Goal: Check status: Check status

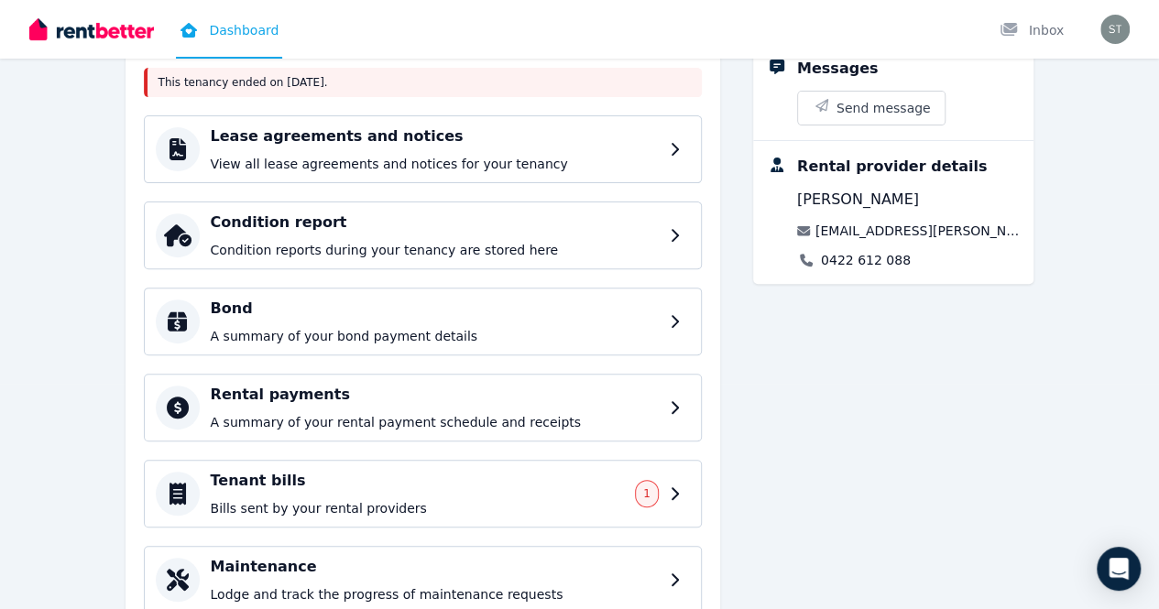
scroll to position [233, 0]
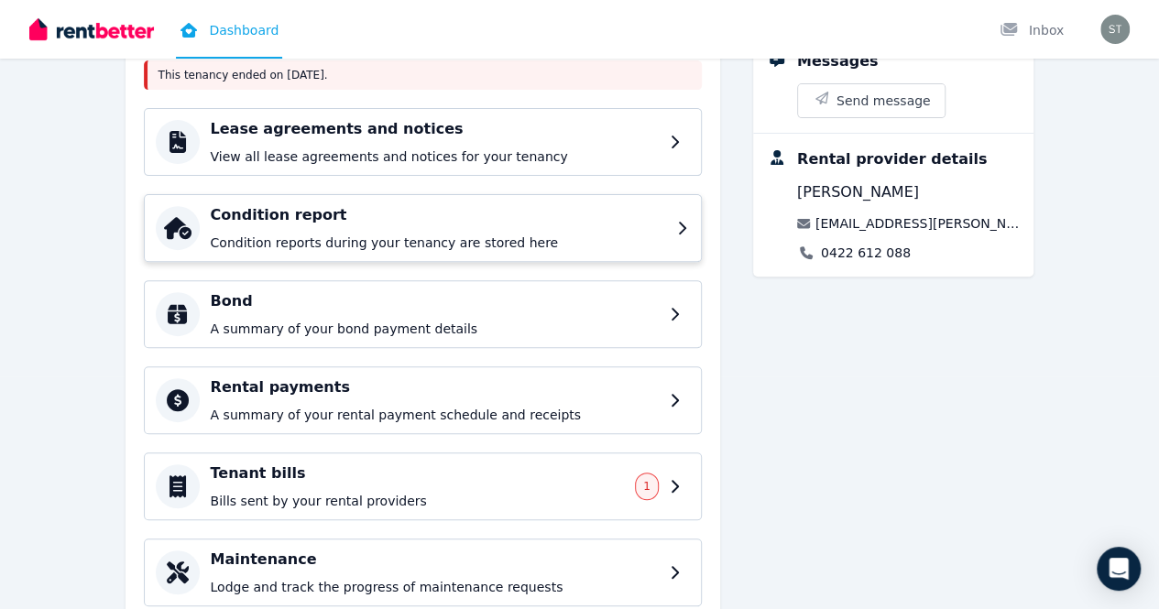
click at [690, 233] on icon at bounding box center [683, 228] width 13 height 15
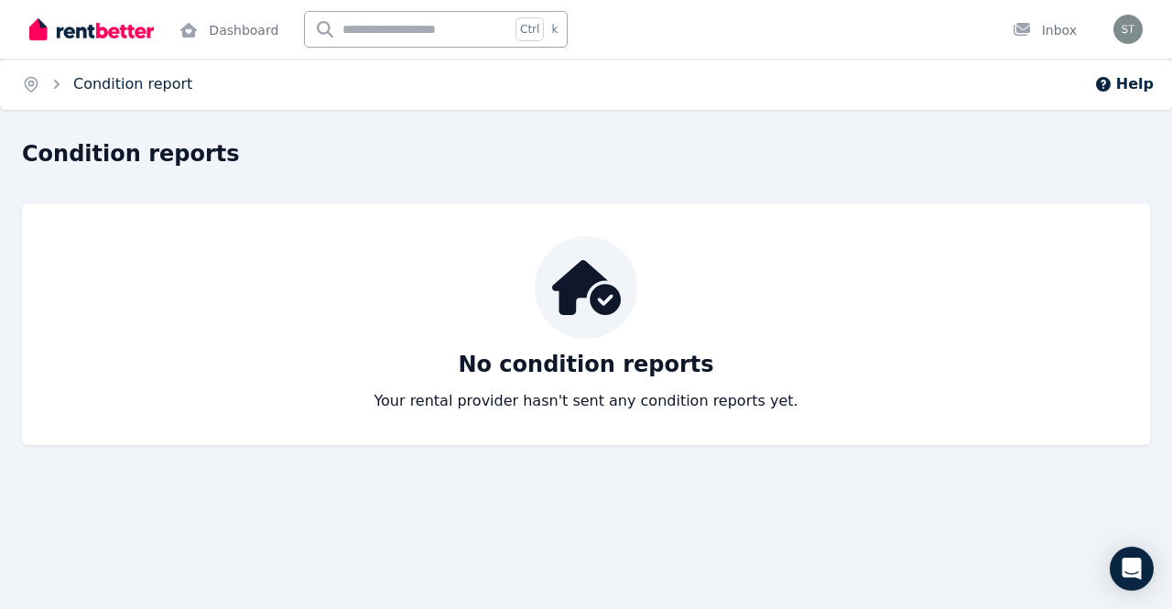
click at [78, 86] on link "Condition report" at bounding box center [132, 83] width 119 height 17
click at [231, 49] on link "Dashboard" at bounding box center [229, 29] width 106 height 59
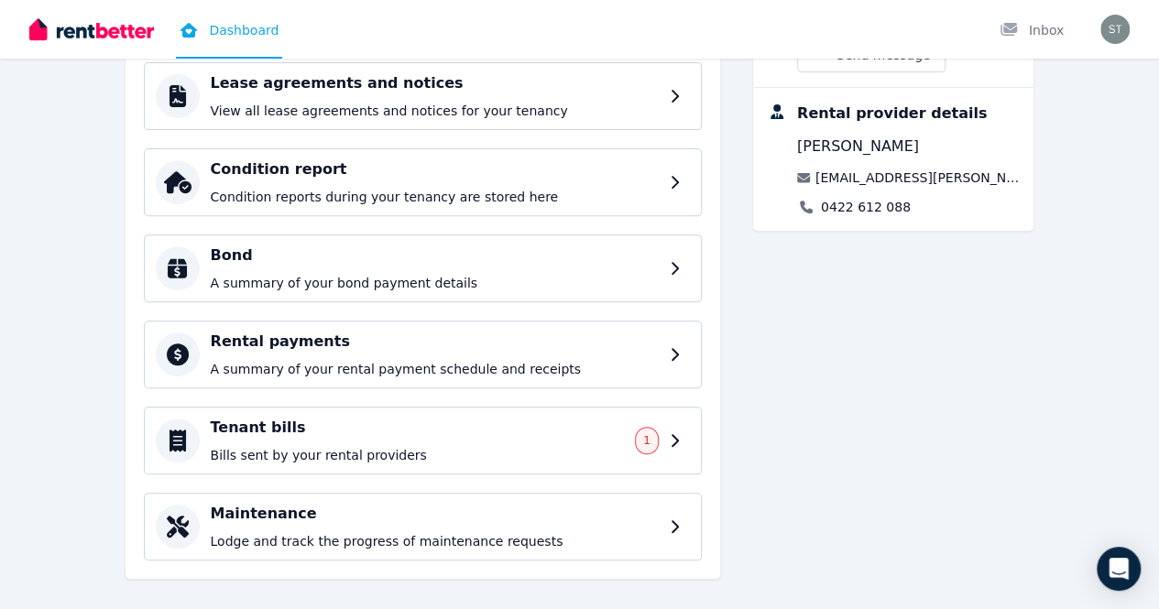
scroll to position [295, 0]
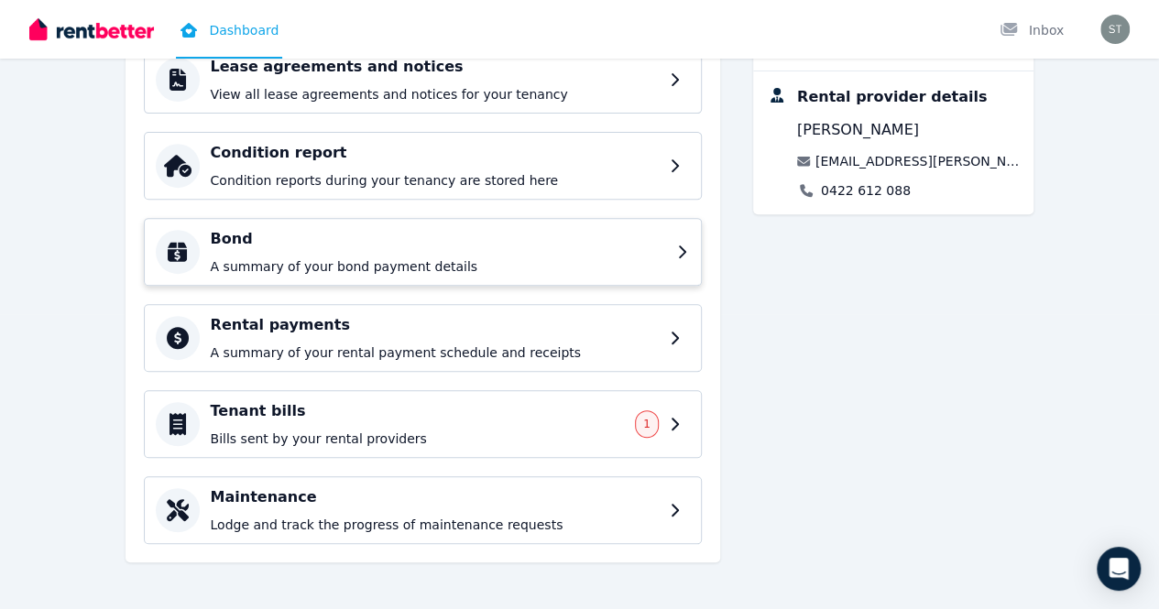
click at [519, 267] on p "A summary of your bond payment details" at bounding box center [438, 266] width 455 height 18
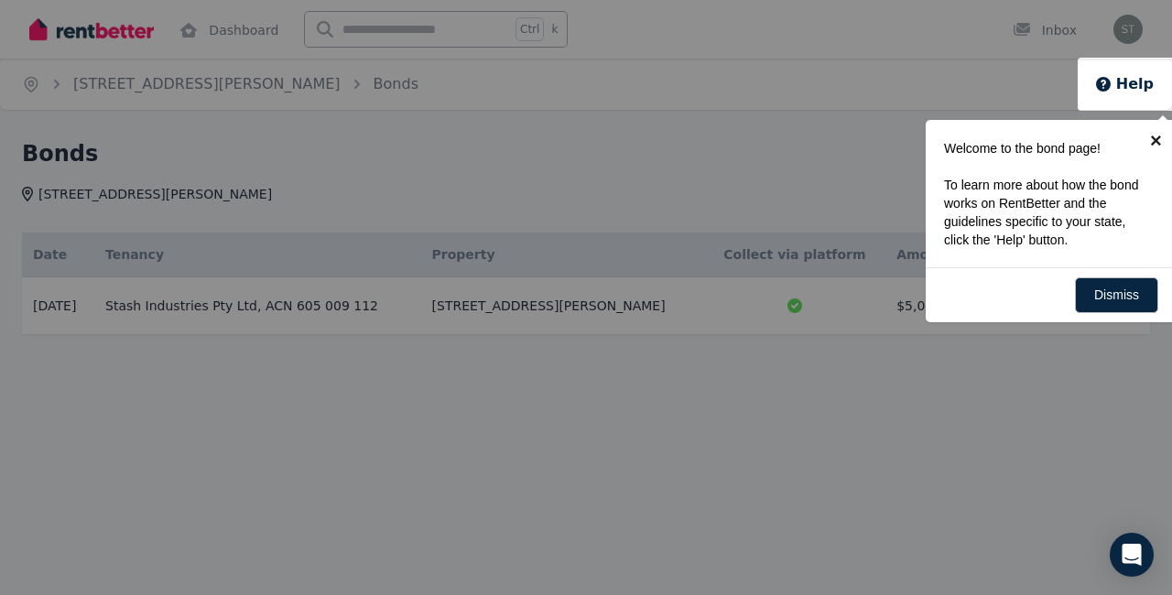
click at [1152, 148] on link "×" at bounding box center [1156, 140] width 41 height 41
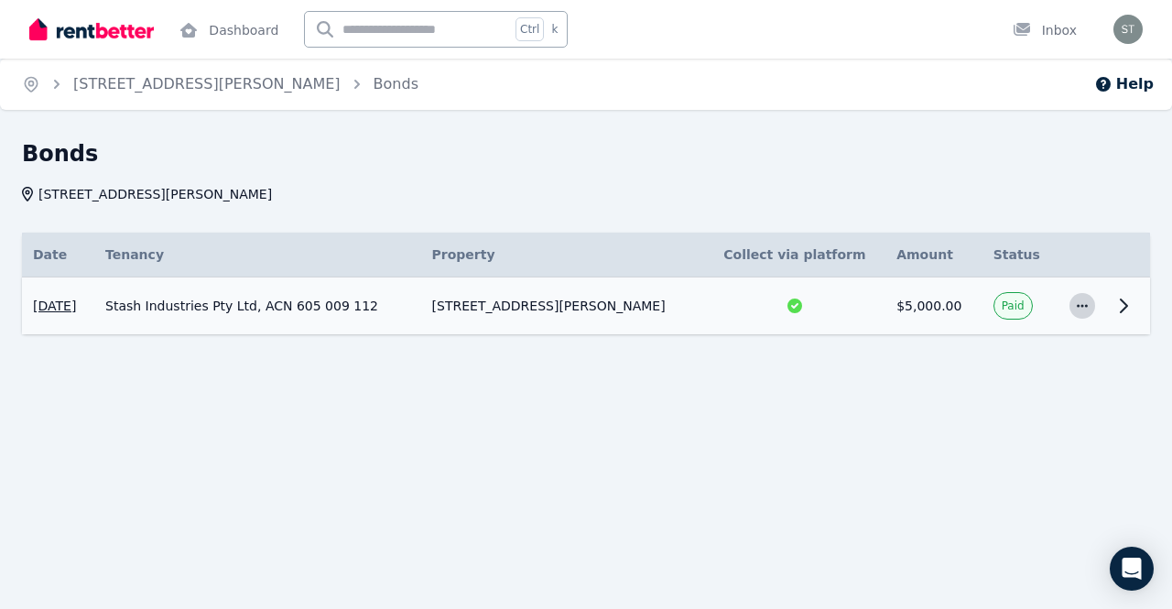
click at [1083, 305] on icon "button" at bounding box center [1082, 305] width 11 height 3
click at [987, 372] on button "View details" at bounding box center [1008, 355] width 176 height 37
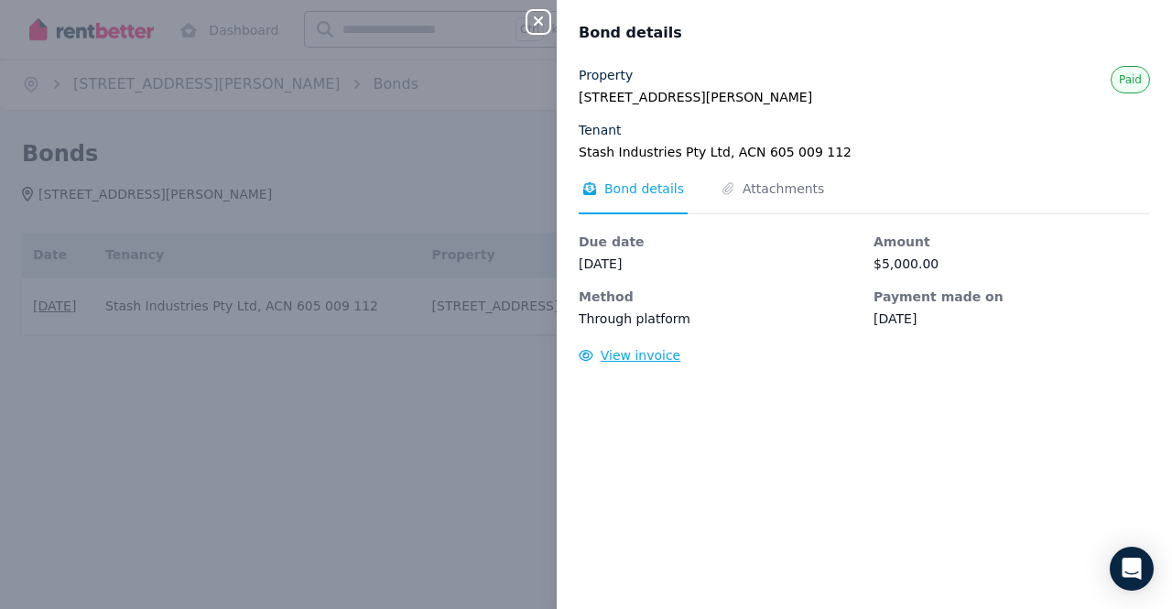
click at [628, 359] on span "View invoice" at bounding box center [641, 355] width 81 height 15
click at [539, 22] on icon "button" at bounding box center [538, 20] width 9 height 9
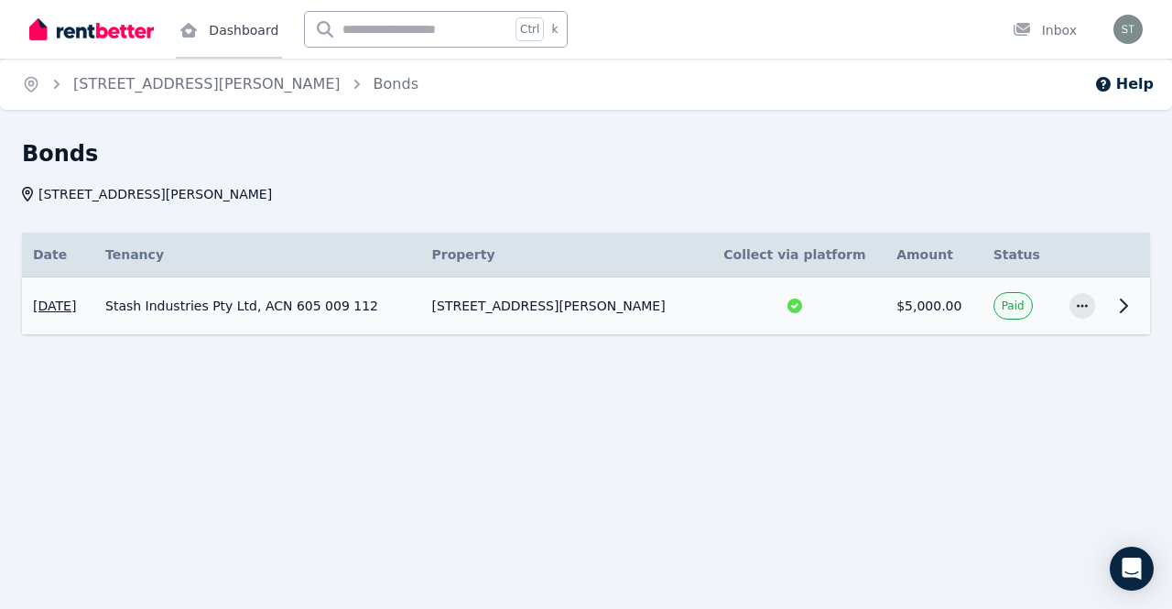
click at [245, 46] on link "Dashboard" at bounding box center [229, 29] width 106 height 59
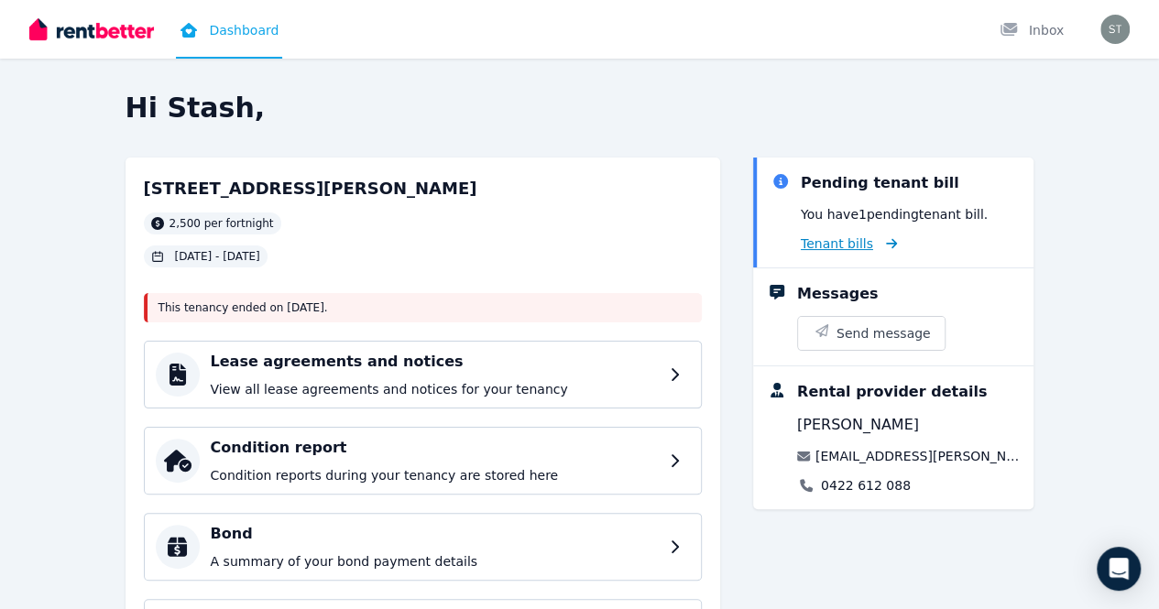
click at [873, 243] on span "Tenant bills" at bounding box center [836, 243] width 72 height 18
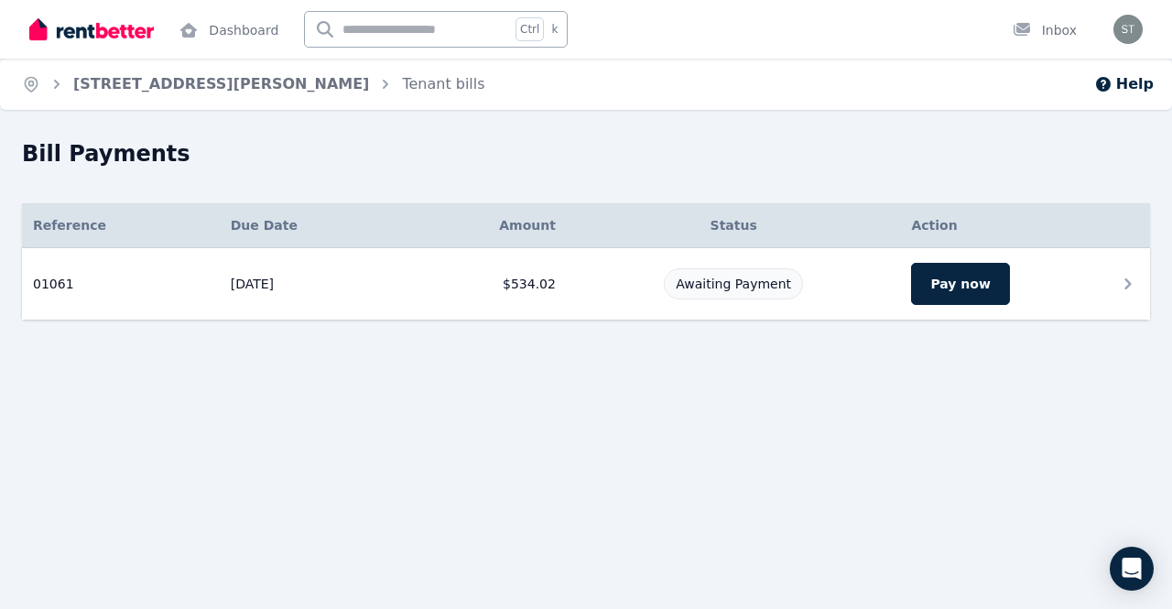
click at [1117, 293] on icon at bounding box center [1128, 284] width 22 height 22
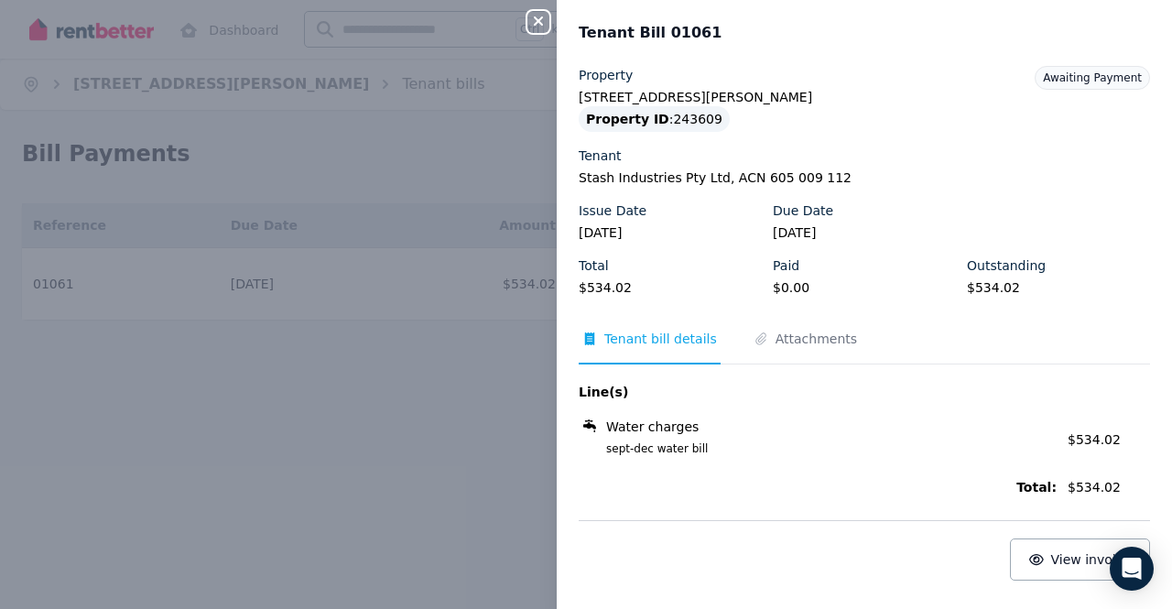
click at [539, 23] on icon "button" at bounding box center [538, 20] width 9 height 9
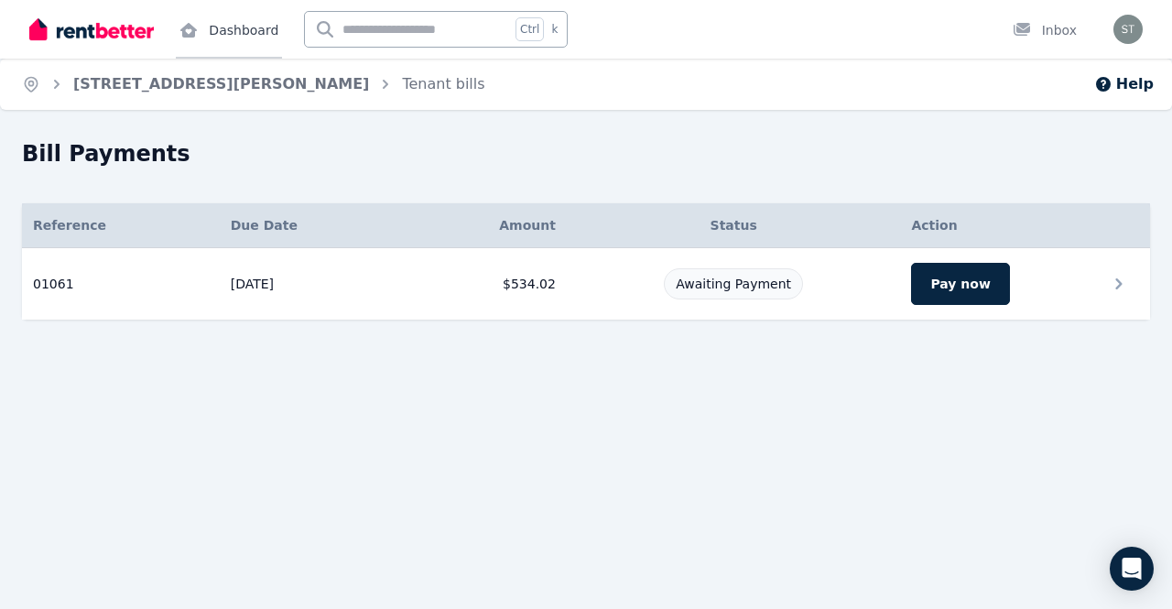
click at [244, 42] on link "Dashboard" at bounding box center [229, 29] width 106 height 59
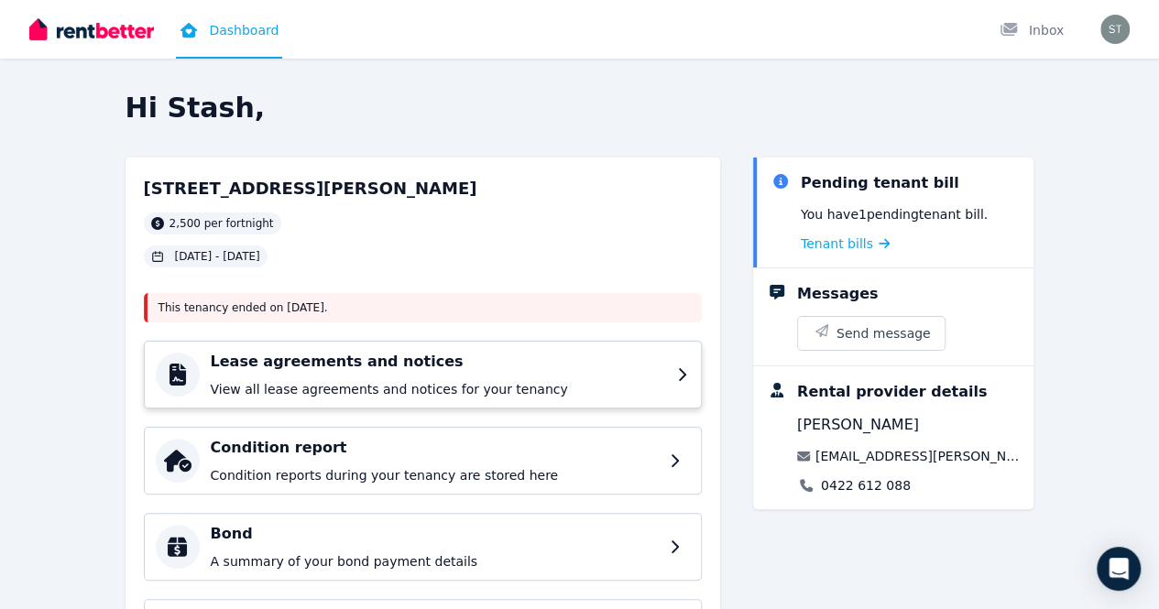
click at [693, 392] on div "Lease agreements and notices View all lease agreements and notices for your ten…" at bounding box center [423, 375] width 558 height 68
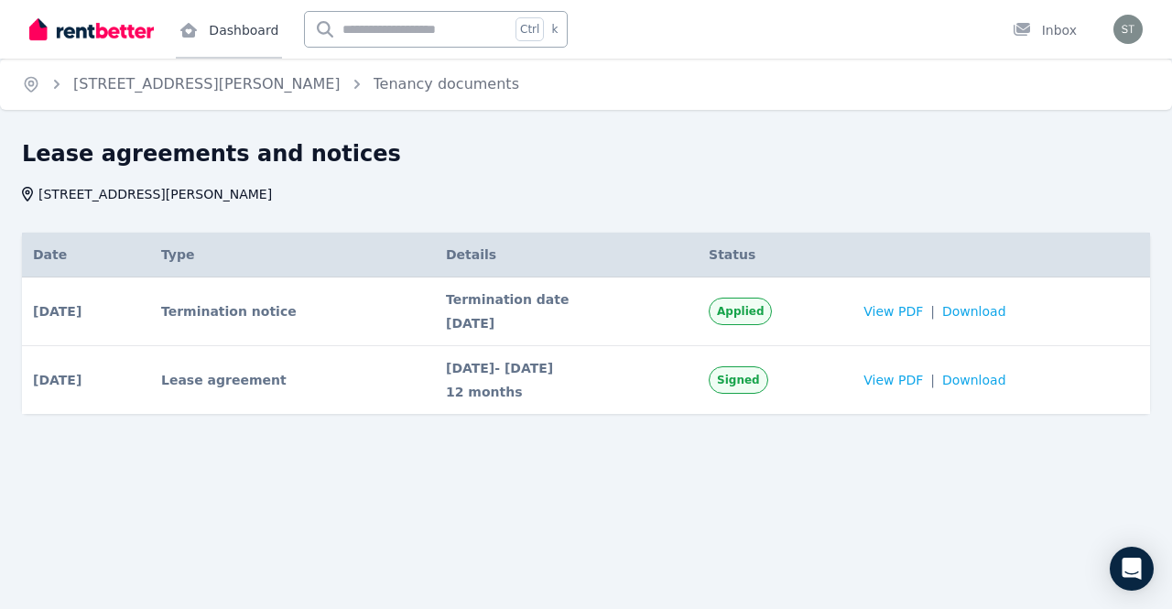
click at [235, 53] on link "Dashboard" at bounding box center [229, 29] width 106 height 59
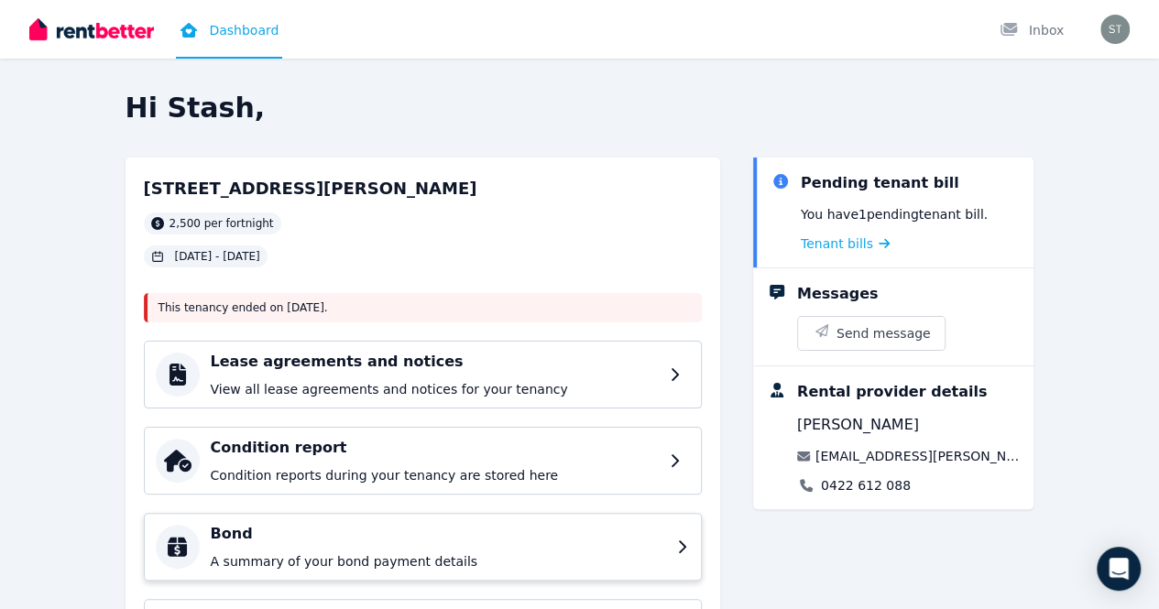
click at [443, 553] on p "A summary of your bond payment details" at bounding box center [438, 561] width 455 height 18
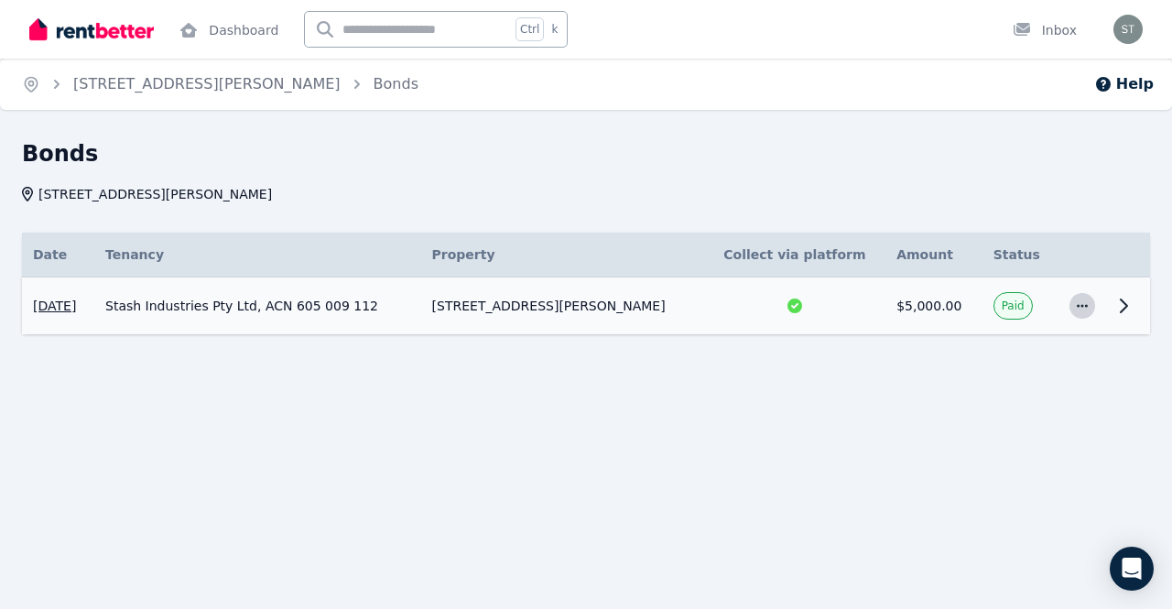
click at [1077, 311] on span "button" at bounding box center [1083, 306] width 26 height 26
click at [1021, 370] on button "View details" at bounding box center [1008, 355] width 176 height 37
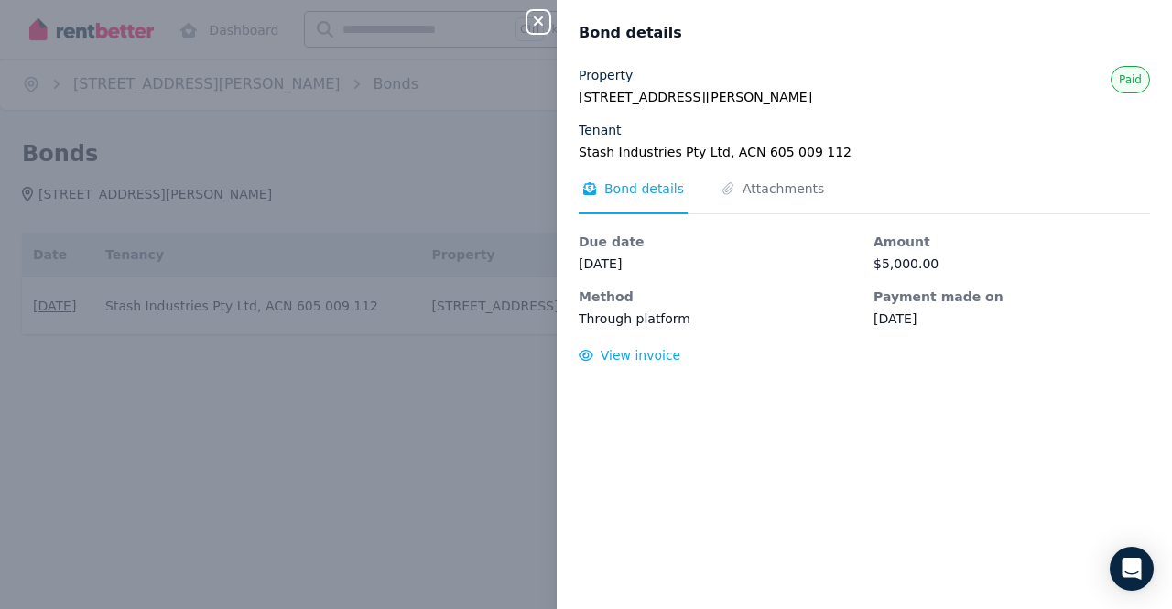
click at [539, 24] on icon "button" at bounding box center [538, 20] width 9 height 9
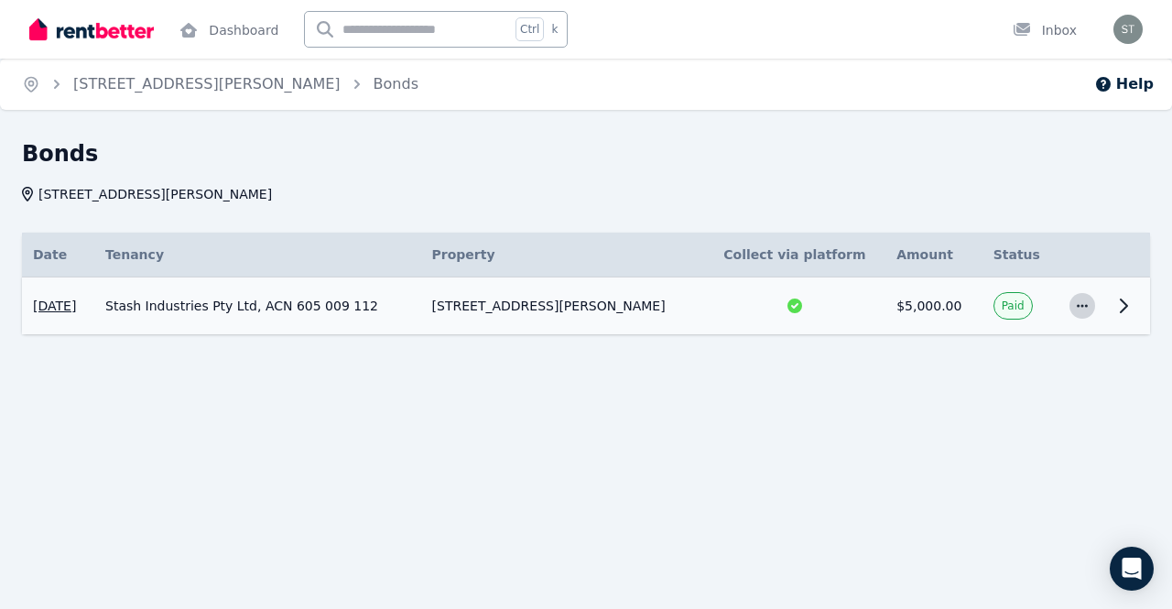
click at [1094, 310] on span "button" at bounding box center [1083, 306] width 26 height 26
click at [1055, 366] on button "View details" at bounding box center [1008, 355] width 176 height 37
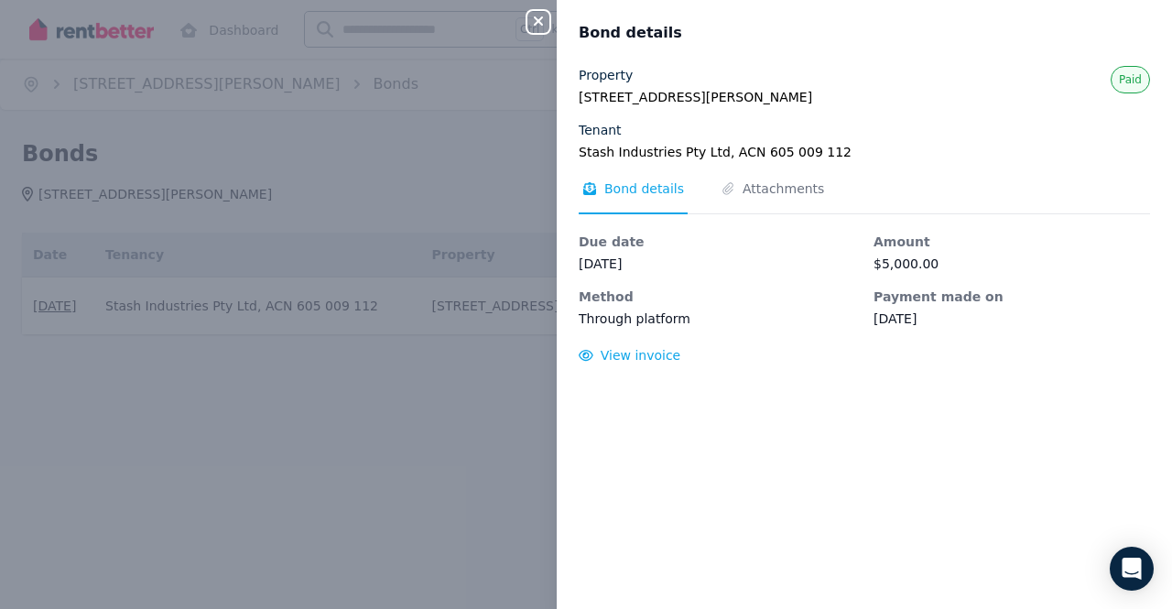
click at [542, 27] on icon "button" at bounding box center [539, 21] width 22 height 15
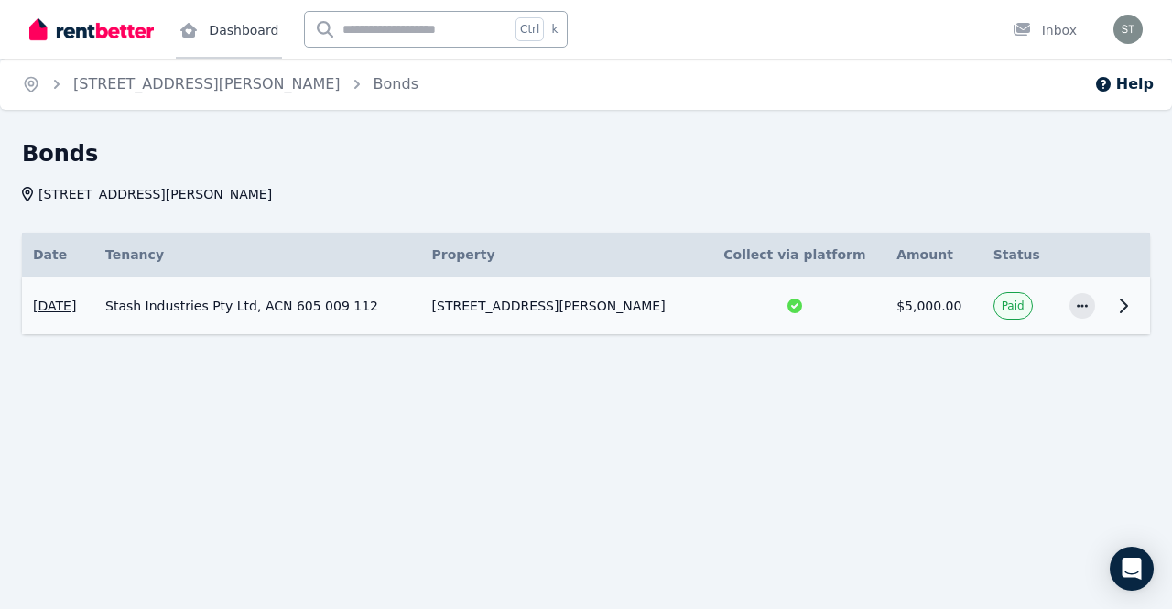
click at [235, 42] on link "Dashboard" at bounding box center [229, 29] width 106 height 59
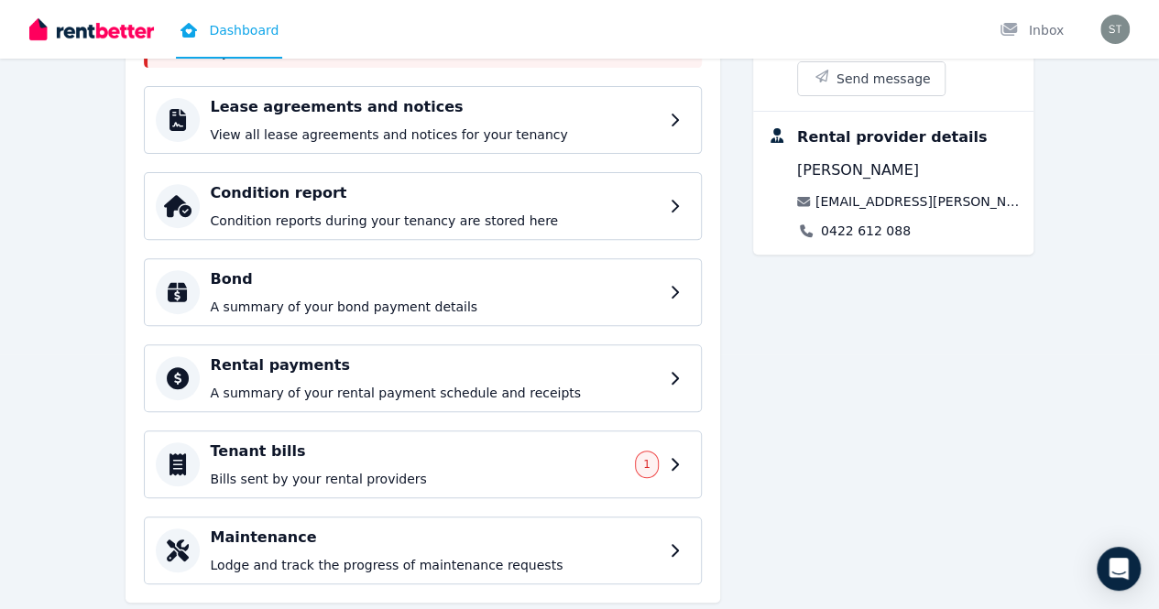
scroll to position [202, 0]
